Goal: Navigation & Orientation: Find specific page/section

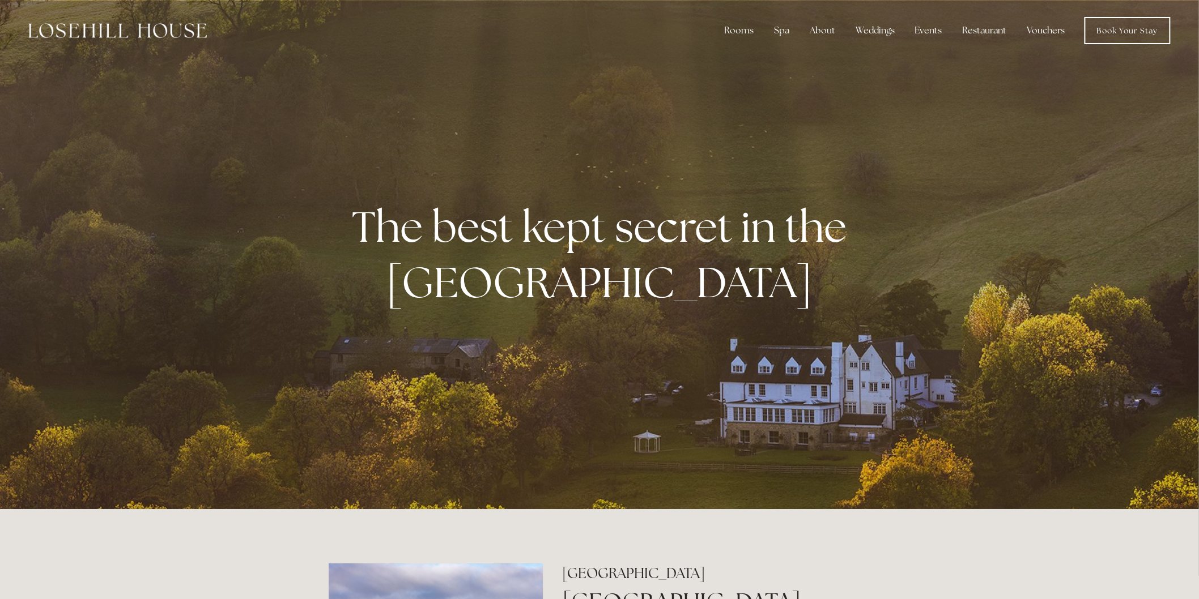
click at [1046, 31] on link "Vouchers" at bounding box center [1046, 30] width 56 height 23
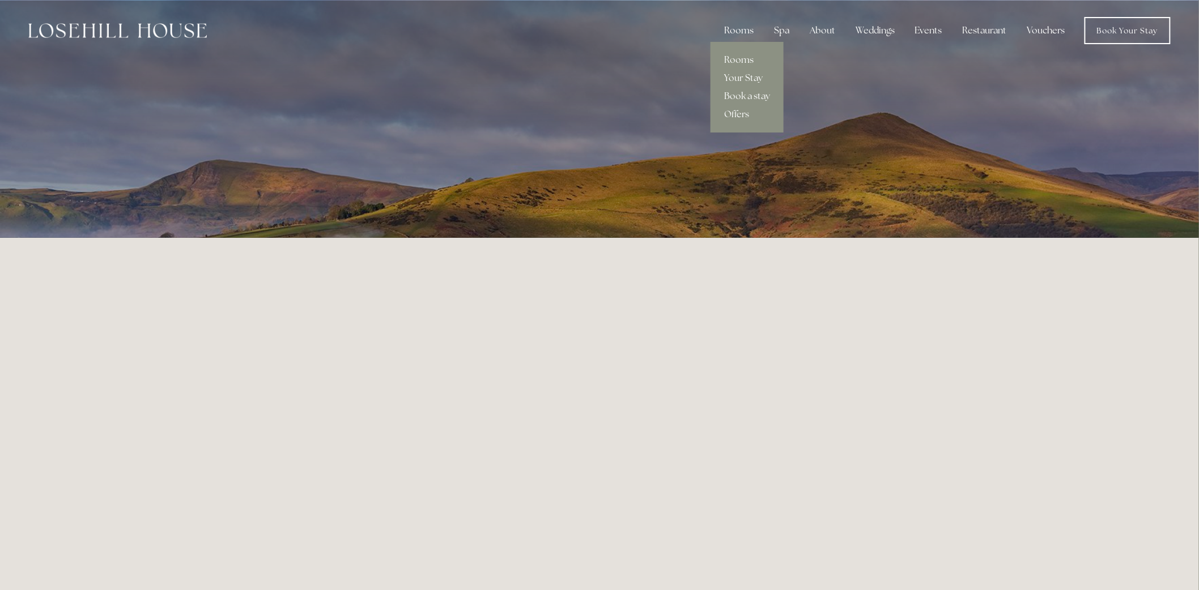
click at [743, 33] on div "Rooms" at bounding box center [739, 30] width 48 height 23
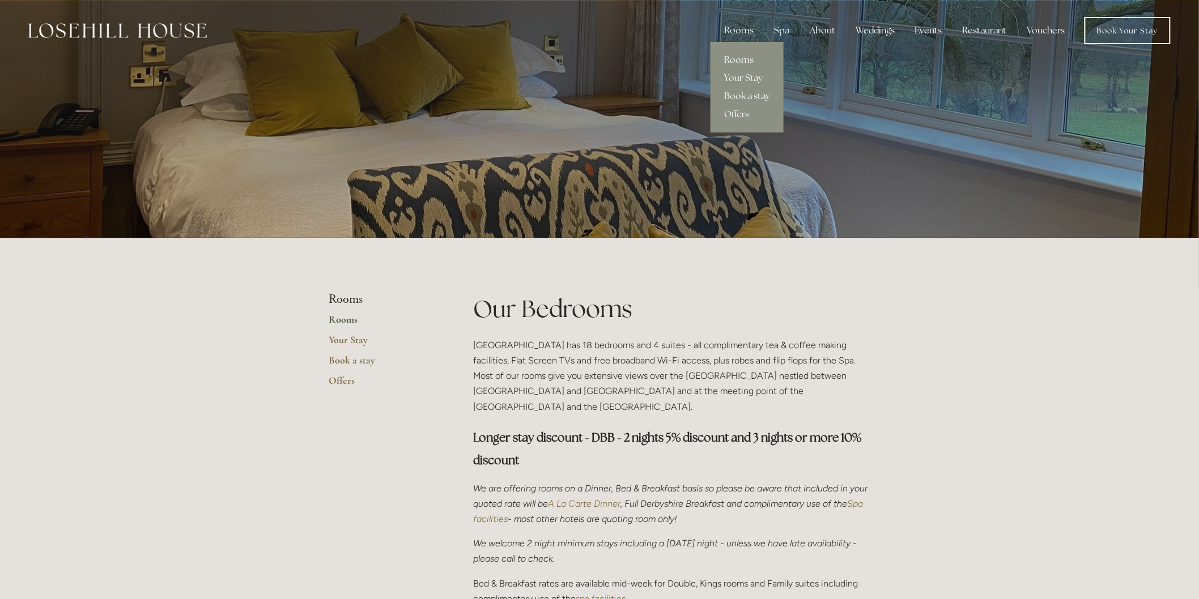
click at [744, 58] on link "Rooms" at bounding box center [746, 60] width 73 height 18
click at [1040, 27] on link "Vouchers" at bounding box center [1046, 30] width 56 height 23
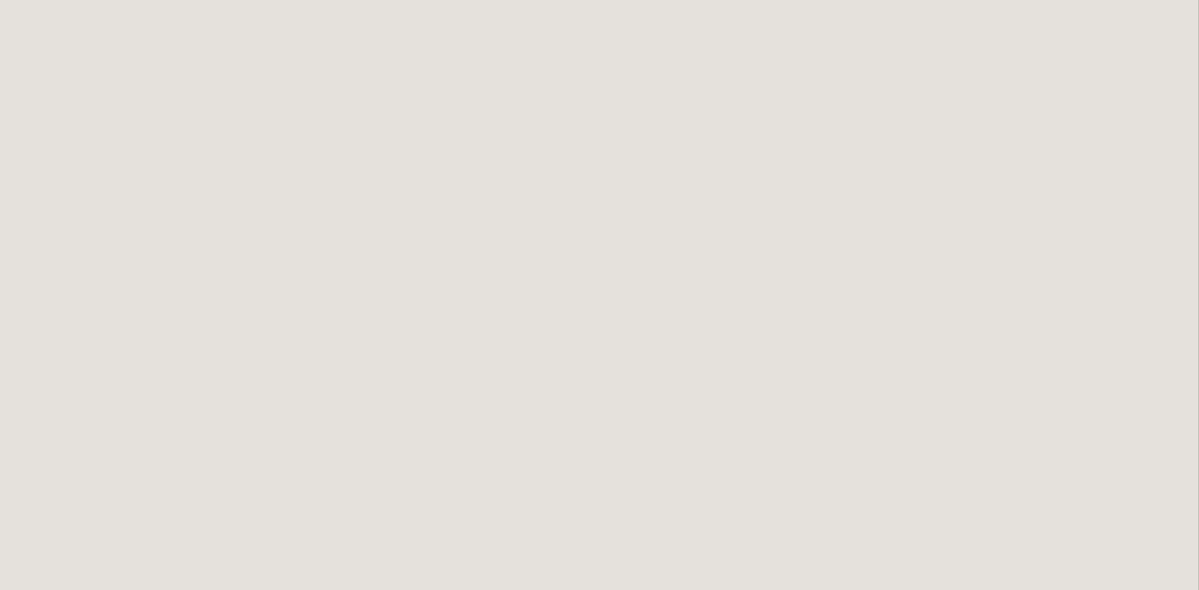
scroll to position [301, 0]
